Goal: Task Accomplishment & Management: Use online tool/utility

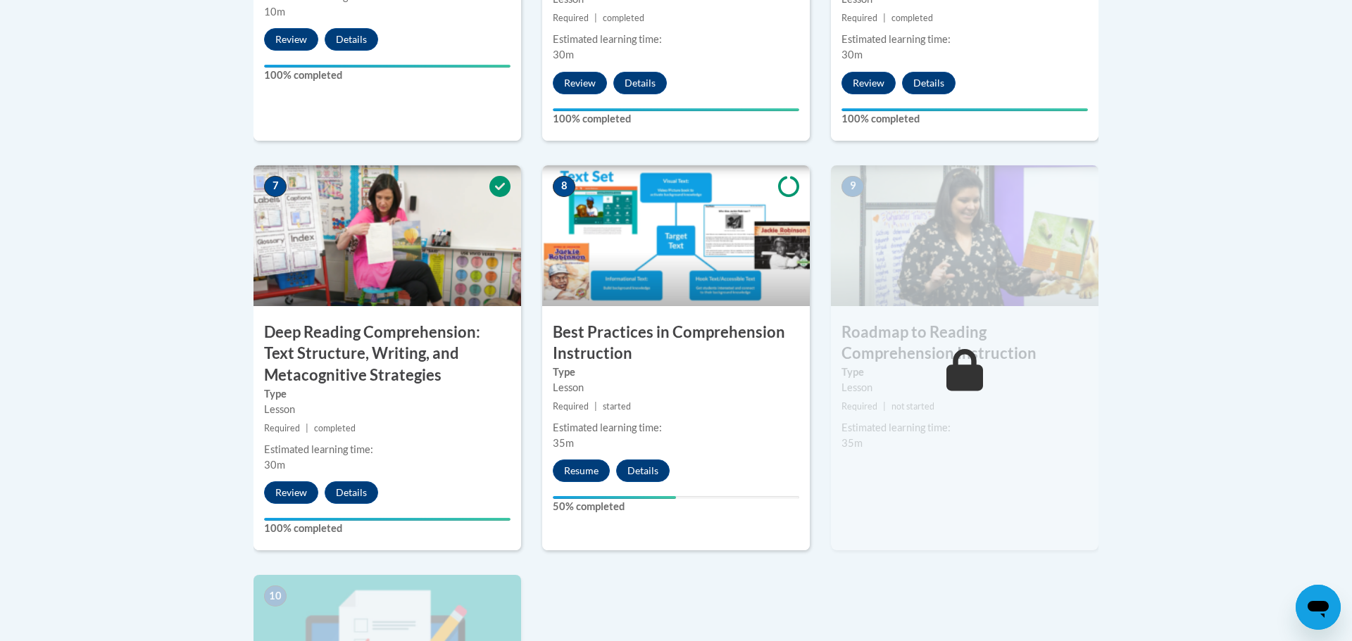
scroll to position [1090, 0]
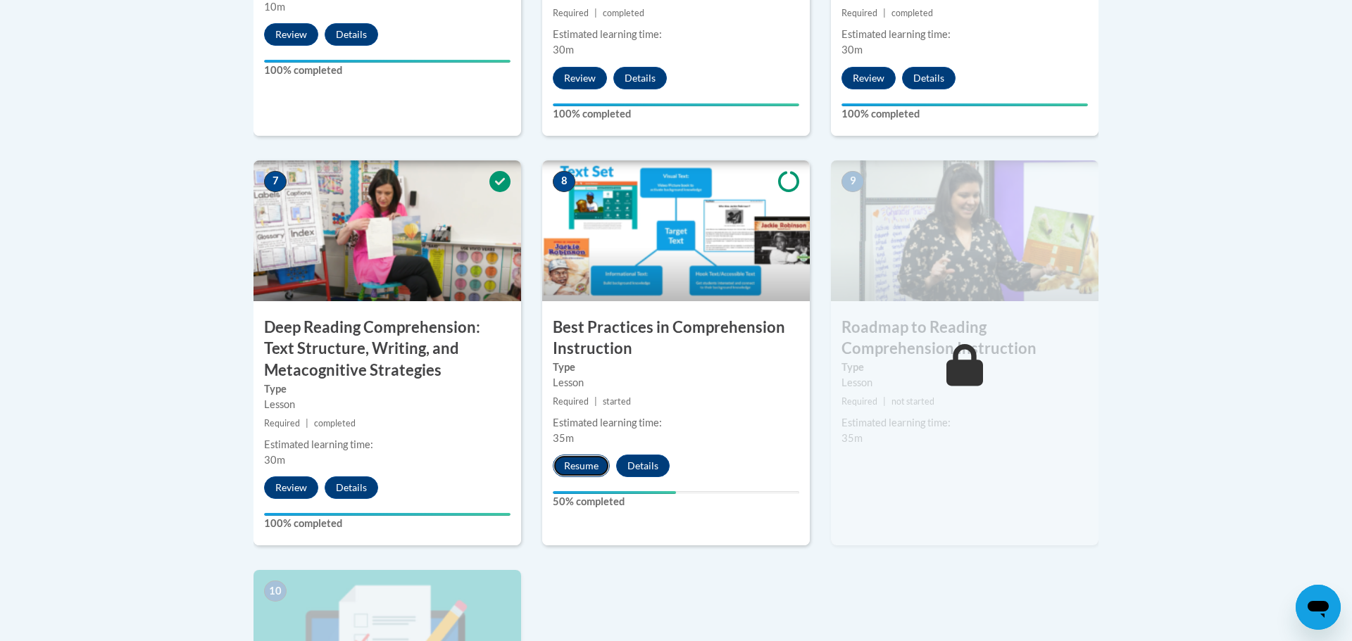
click at [589, 463] on button "Resume" at bounding box center [581, 466] width 57 height 23
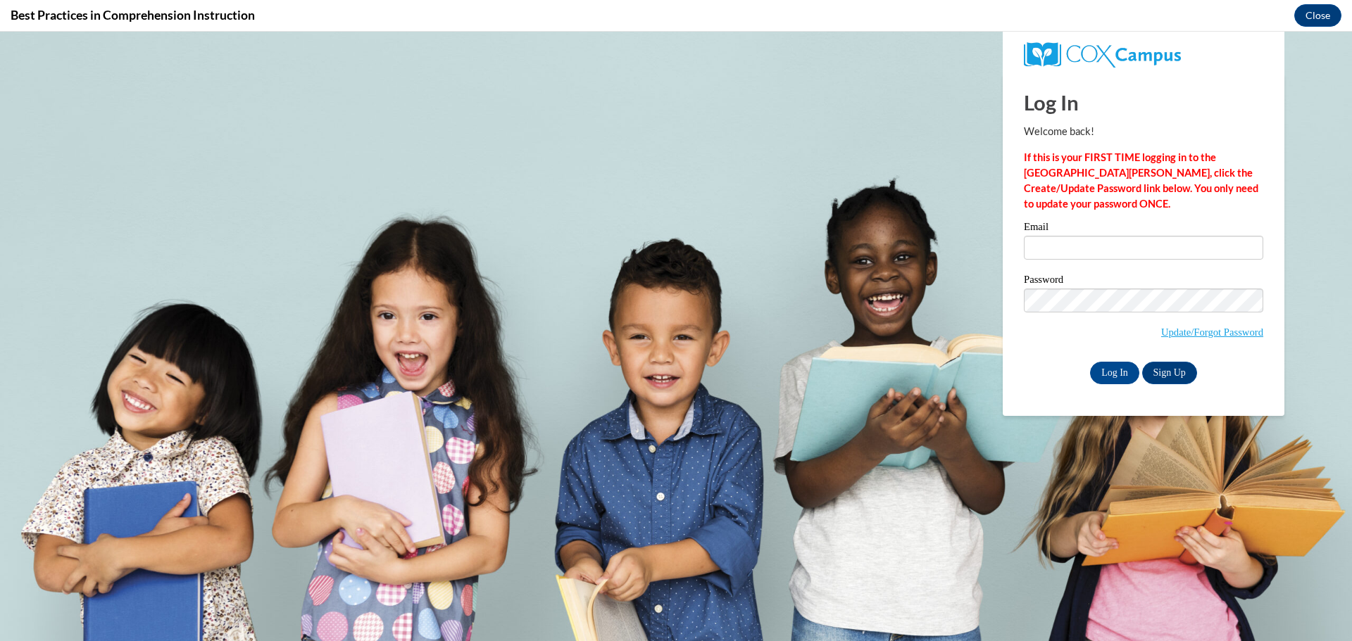
scroll to position [0, 0]
click at [1105, 256] on input "Email" at bounding box center [1143, 248] width 239 height 24
type input "jenna.siegler@traverschool.org"
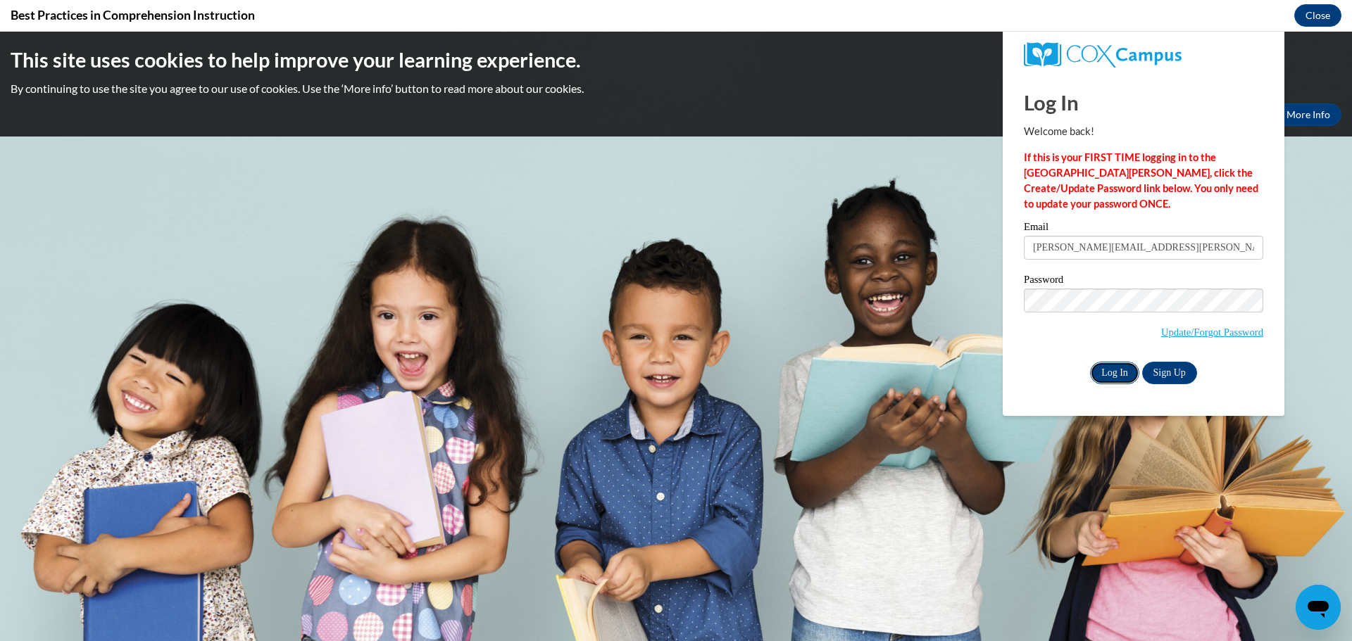
click at [1111, 374] on input "Log In" at bounding box center [1114, 373] width 49 height 23
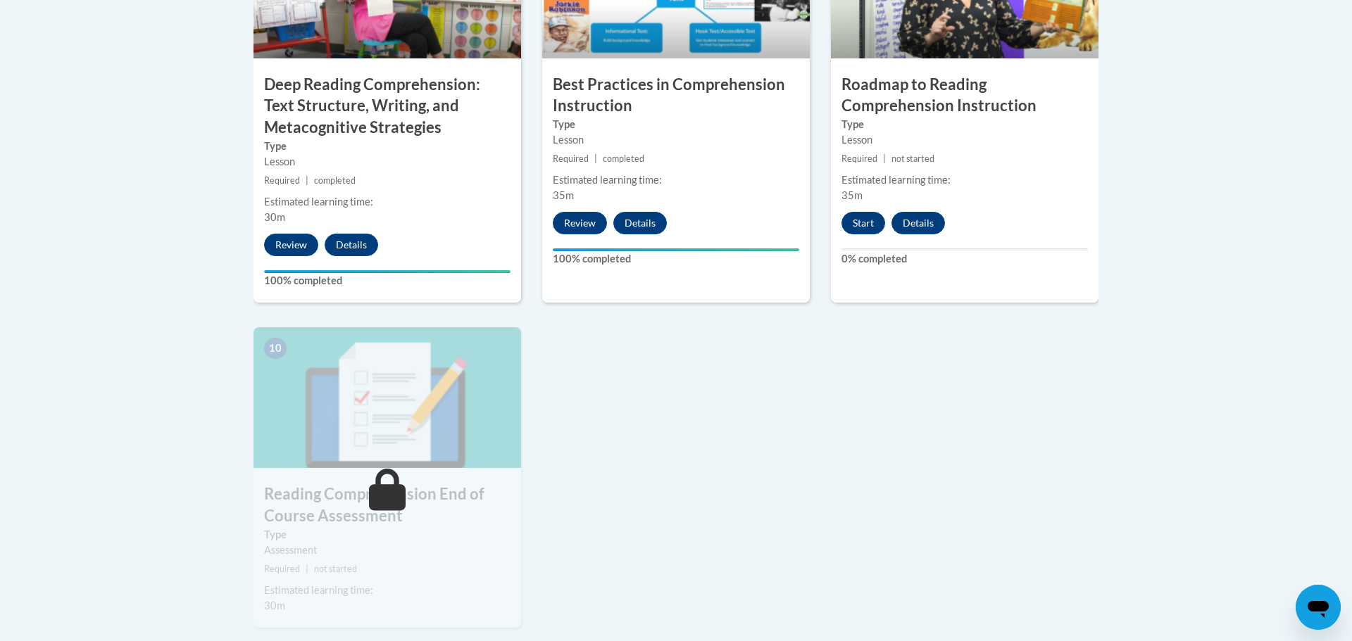
scroll to position [1332, 0]
click at [867, 230] on button "Start" at bounding box center [863, 224] width 44 height 23
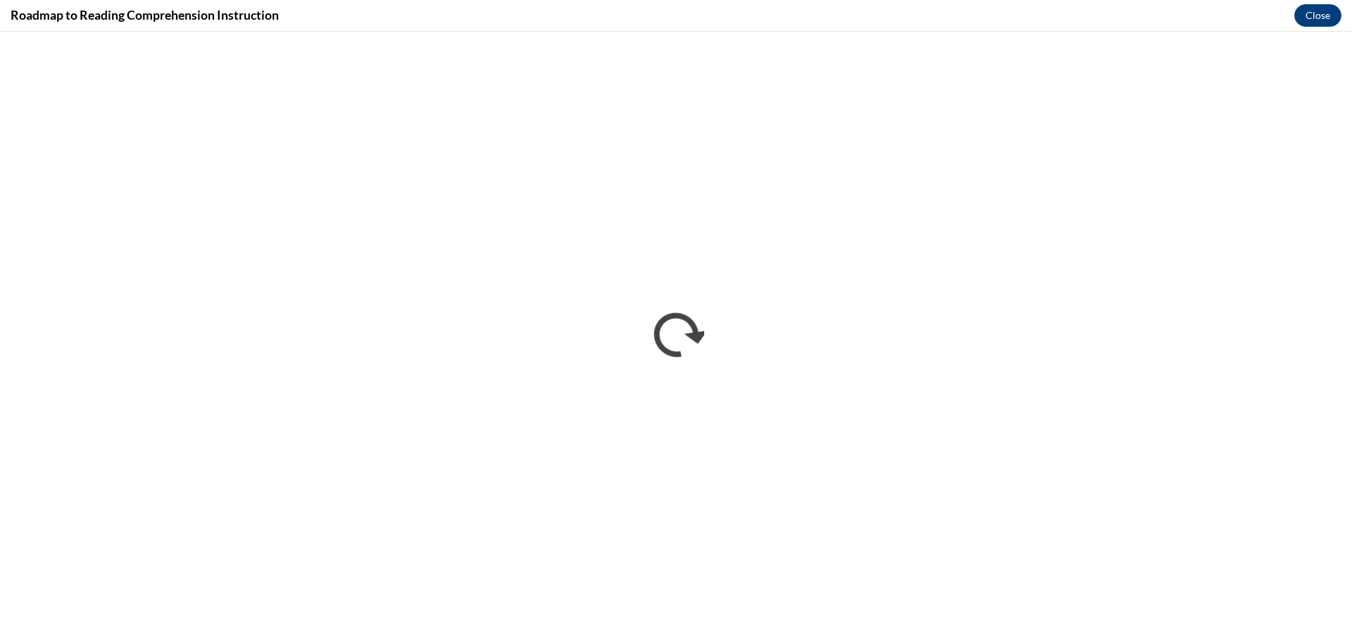
scroll to position [0, 0]
